Goal: Task Accomplishment & Management: Use online tool/utility

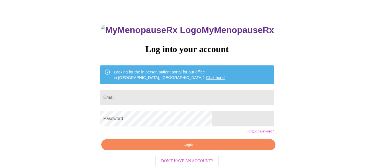
scroll to position [28, 0]
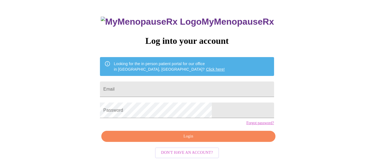
type input "[EMAIL_ADDRESS][DOMAIN_NAME]"
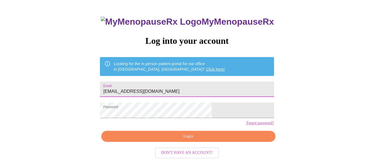
click at [202, 140] on span "Login" at bounding box center [188, 136] width 161 height 7
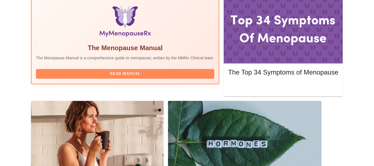
scroll to position [157, 0]
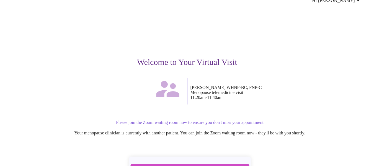
scroll to position [55, 0]
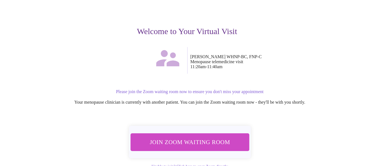
click at [203, 137] on span "Join Zoom Waiting Room" at bounding box center [189, 142] width 109 height 11
